Goal: Transaction & Acquisition: Purchase product/service

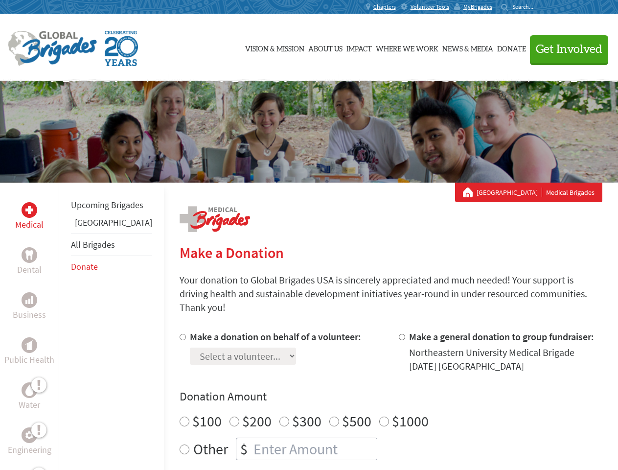
click at [541, 7] on div "Search for:" at bounding box center [520, 7] width 39 height 8
click at [565, 49] on span "Get Involved" at bounding box center [569, 50] width 67 height 12
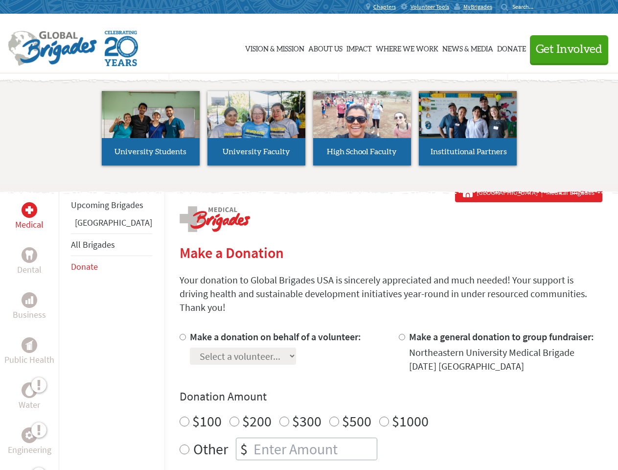
click at [309, 132] on li "High School Faculty" at bounding box center [362, 128] width 106 height 90
click at [65, 326] on div "Upcoming Brigades Panama All Brigades Donate" at bounding box center [111, 418] width 105 height 470
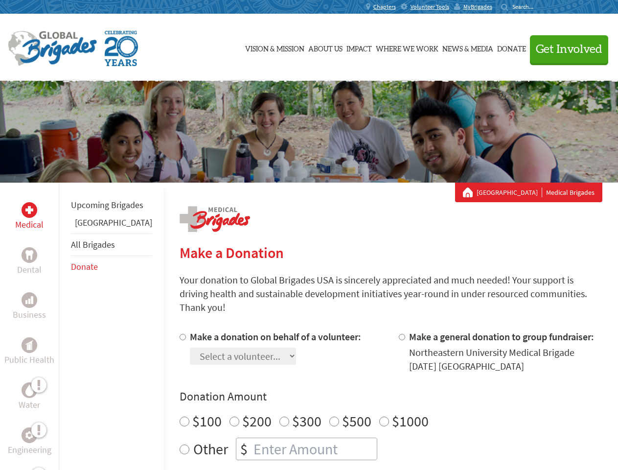
click at [374, 393] on div "Donation Amount $100 $200 $300 $500 $1000 Other $" at bounding box center [391, 424] width 423 height 71
click at [180, 334] on input "Make a donation on behalf of a volunteer:" at bounding box center [183, 337] width 6 height 6
radio input "true"
click at [399, 334] on input "Make a general donation to group fundraiser:" at bounding box center [402, 337] width 6 height 6
radio input "true"
